Goal: Navigation & Orientation: Find specific page/section

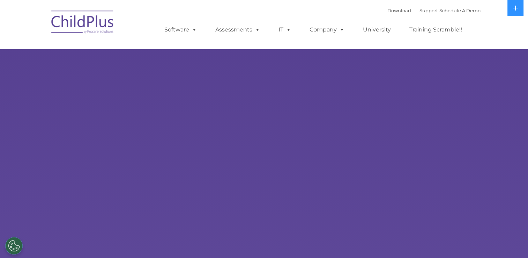
select select "MEDIUM"
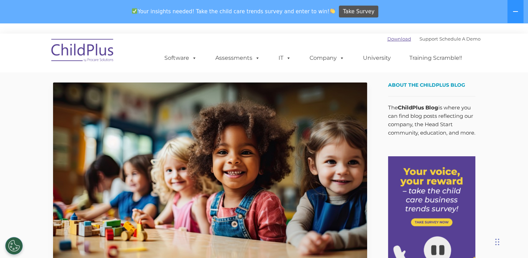
click at [390, 40] on link "Download" at bounding box center [399, 39] width 24 height 6
click at [516, 10] on icon at bounding box center [516, 12] width 6 height 6
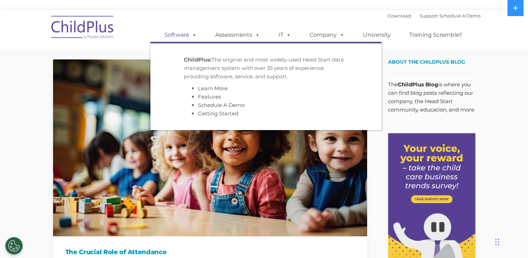
click at [185, 35] on link "Software" at bounding box center [180, 35] width 46 height 14
